Goal: Task Accomplishment & Management: Use online tool/utility

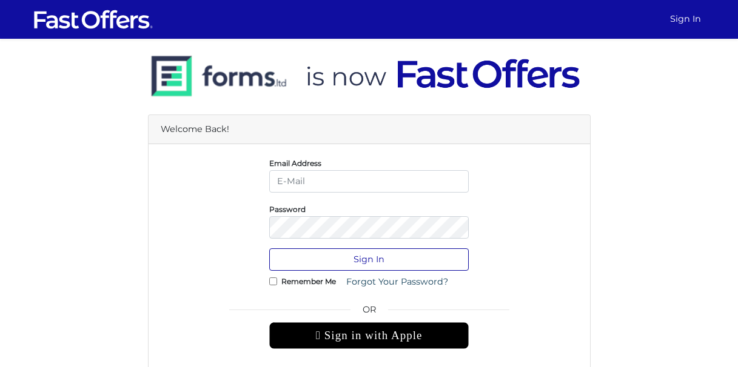
type input "[EMAIL_ADDRESS][DOMAIN_NAME]"
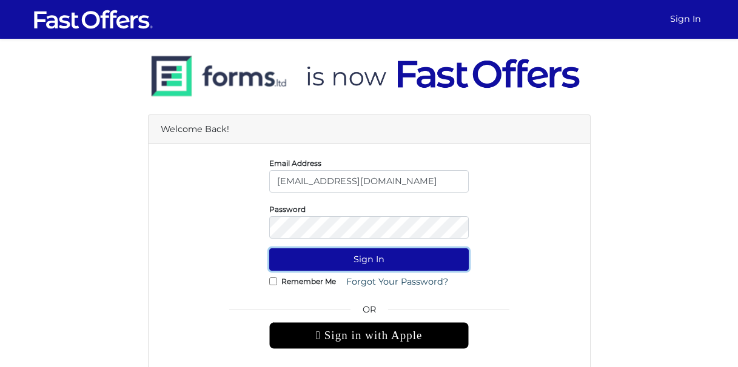
click at [389, 262] on button "Sign In" at bounding box center [368, 259] width 199 height 22
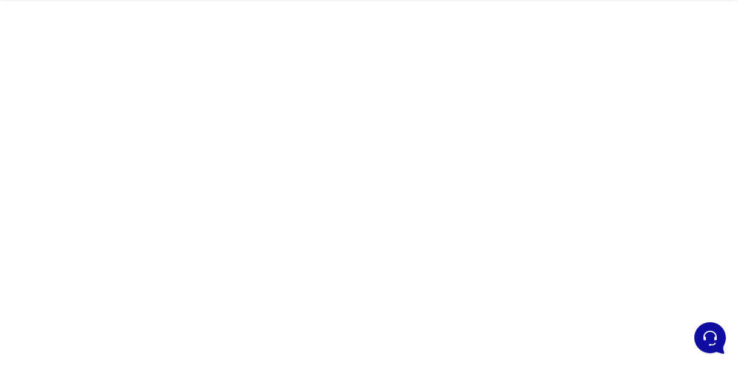
scroll to position [63, 0]
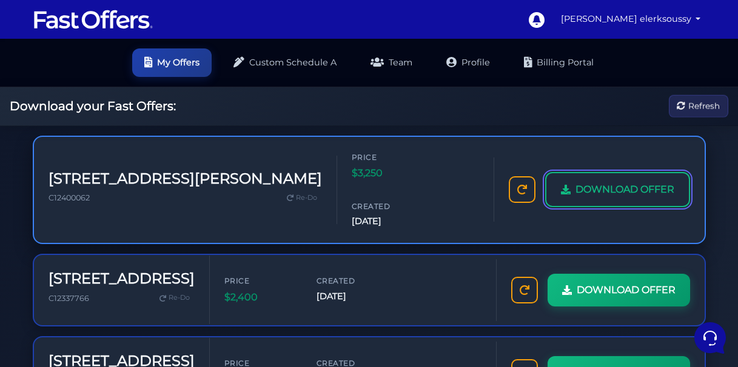
click at [618, 182] on span "DOWNLOAD OFFER" at bounding box center [624, 190] width 99 height 16
